Goal: Transaction & Acquisition: Purchase product/service

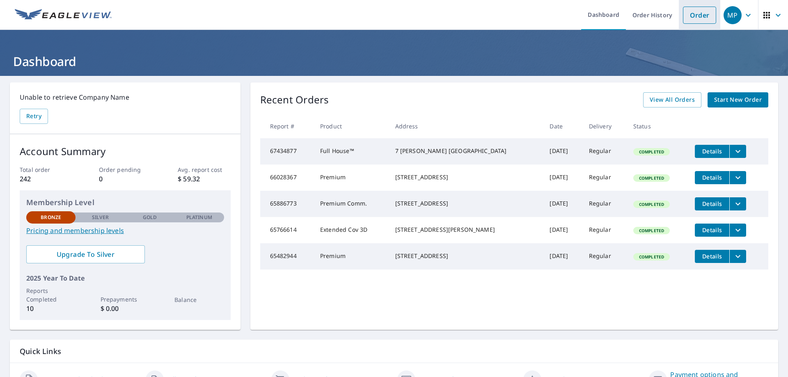
click at [689, 14] on link "Order" at bounding box center [699, 15] width 33 height 17
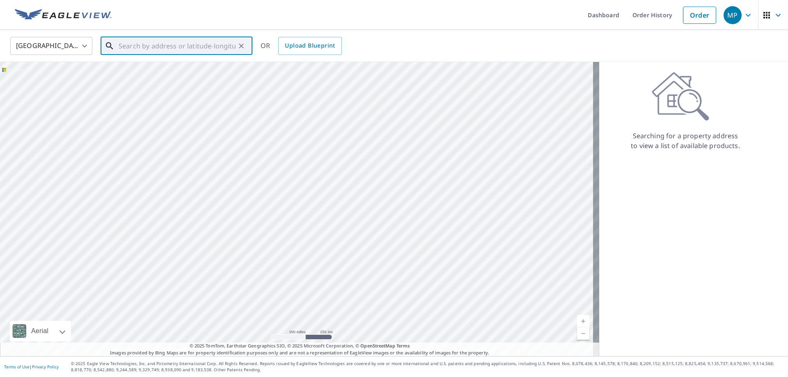
click at [179, 50] on input "text" at bounding box center [177, 45] width 117 height 23
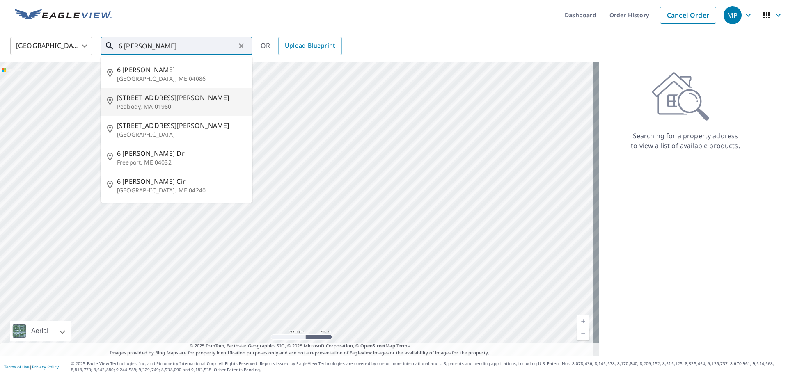
click at [172, 93] on span "[STREET_ADDRESS][PERSON_NAME]" at bounding box center [181, 98] width 129 height 10
type input "[STREET_ADDRESS][PERSON_NAME]"
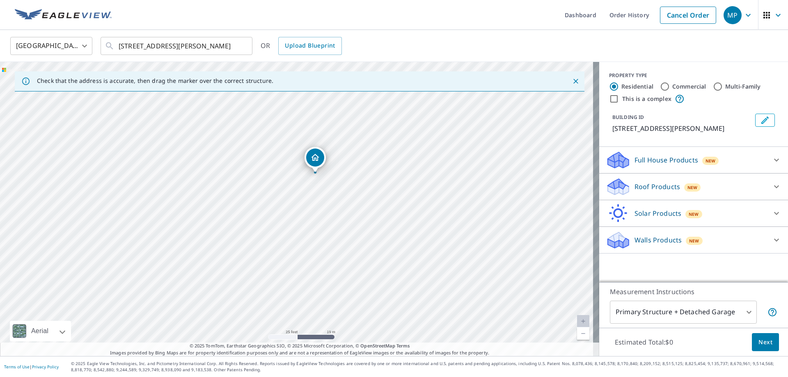
click at [649, 154] on div "Full House Products New" at bounding box center [686, 160] width 161 height 19
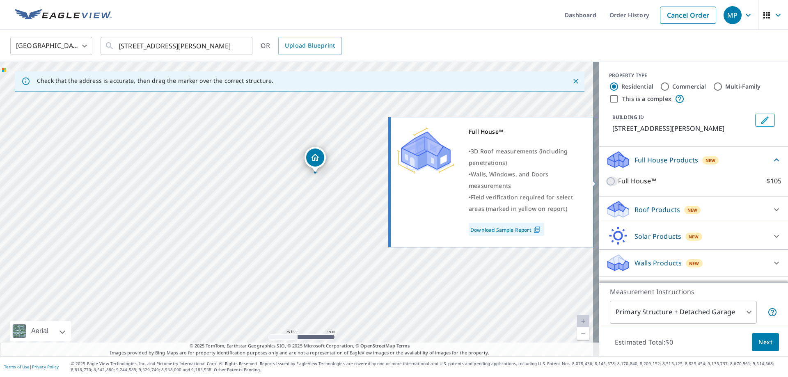
click at [608, 182] on input "Full House™ $105" at bounding box center [612, 182] width 12 height 10
checkbox input "true"
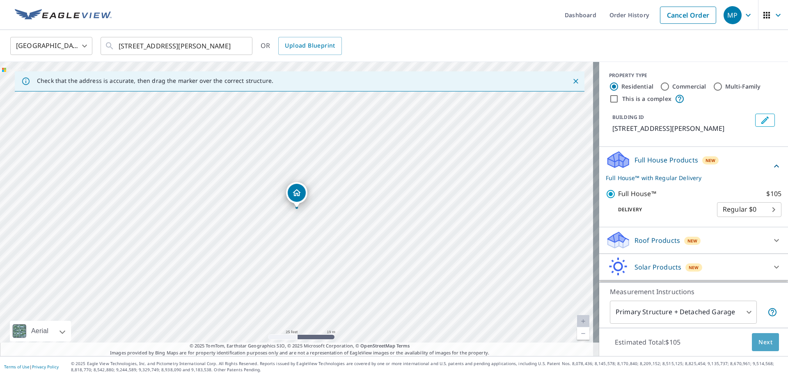
click at [759, 345] on span "Next" at bounding box center [766, 342] width 14 height 10
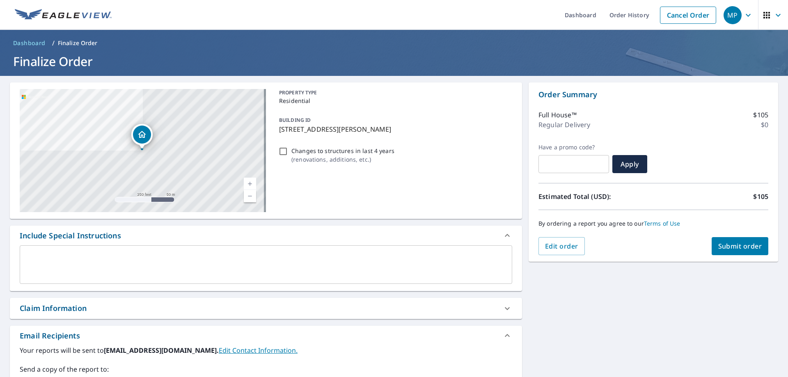
click at [733, 250] on span "Submit order" at bounding box center [740, 246] width 44 height 9
